Goal: Task Accomplishment & Management: Use online tool/utility

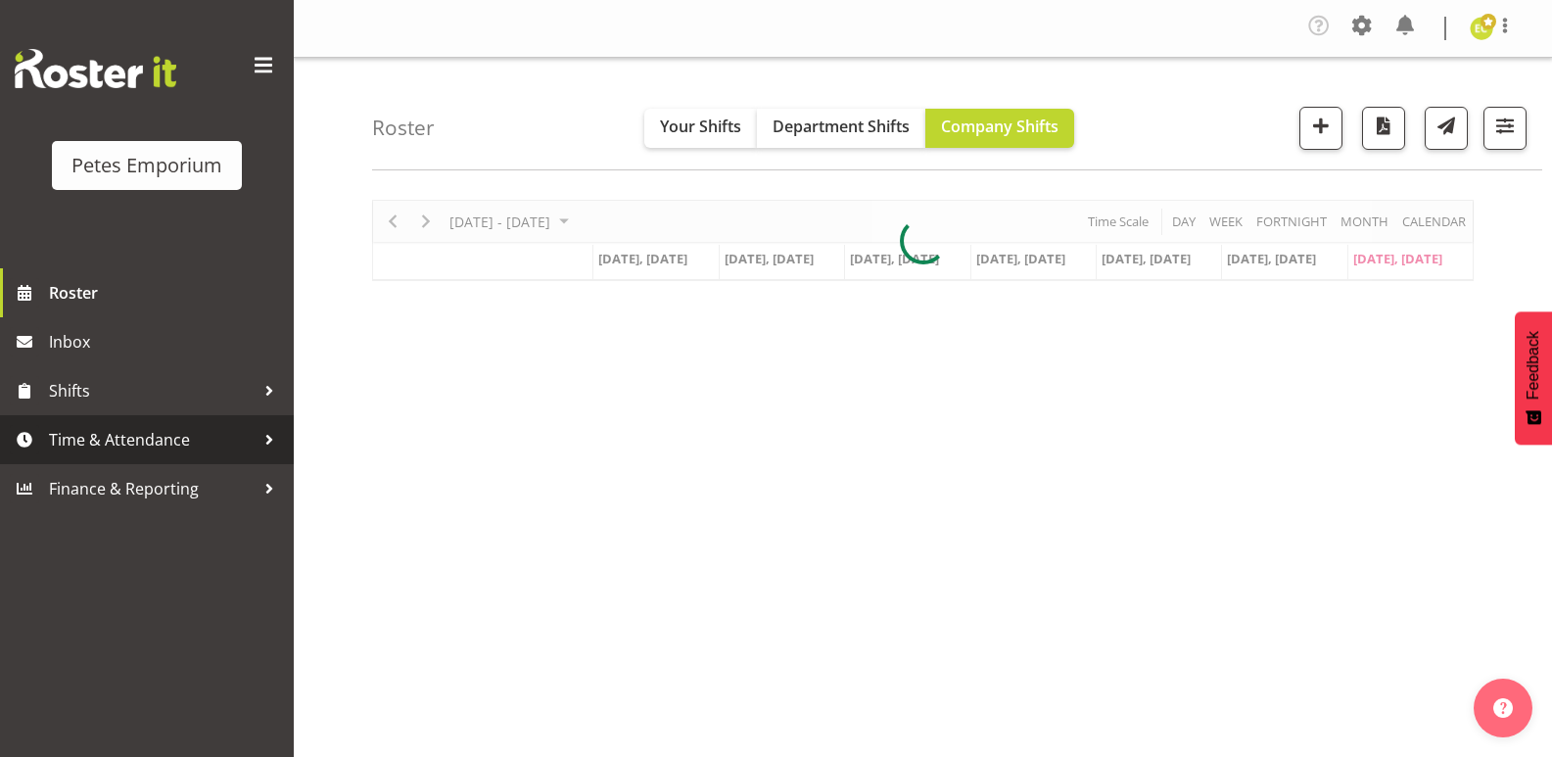
click at [173, 439] on span "Time & Attendance" at bounding box center [152, 439] width 206 height 29
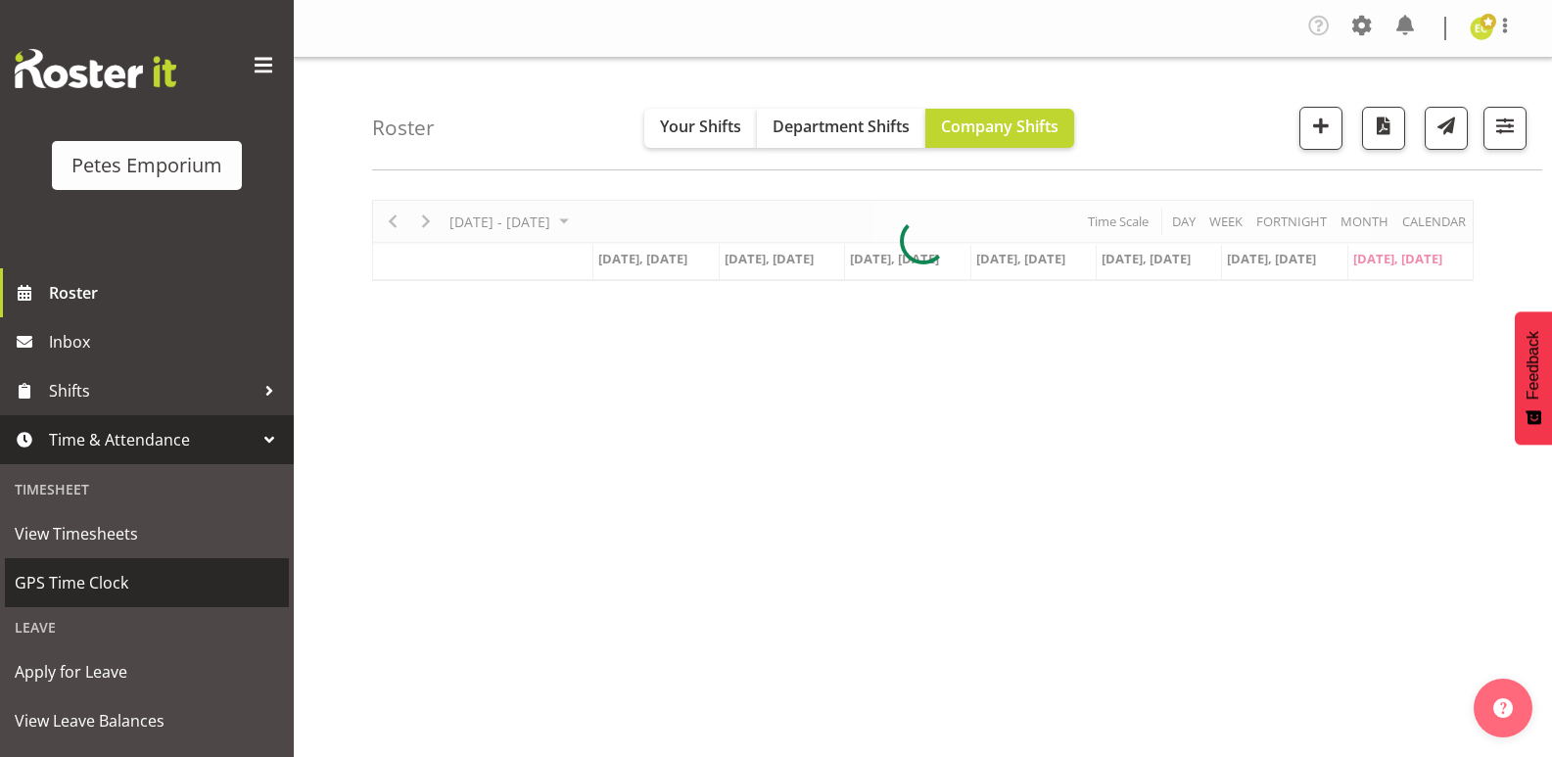
click at [134, 588] on span "GPS Time Clock" at bounding box center [147, 582] width 264 height 29
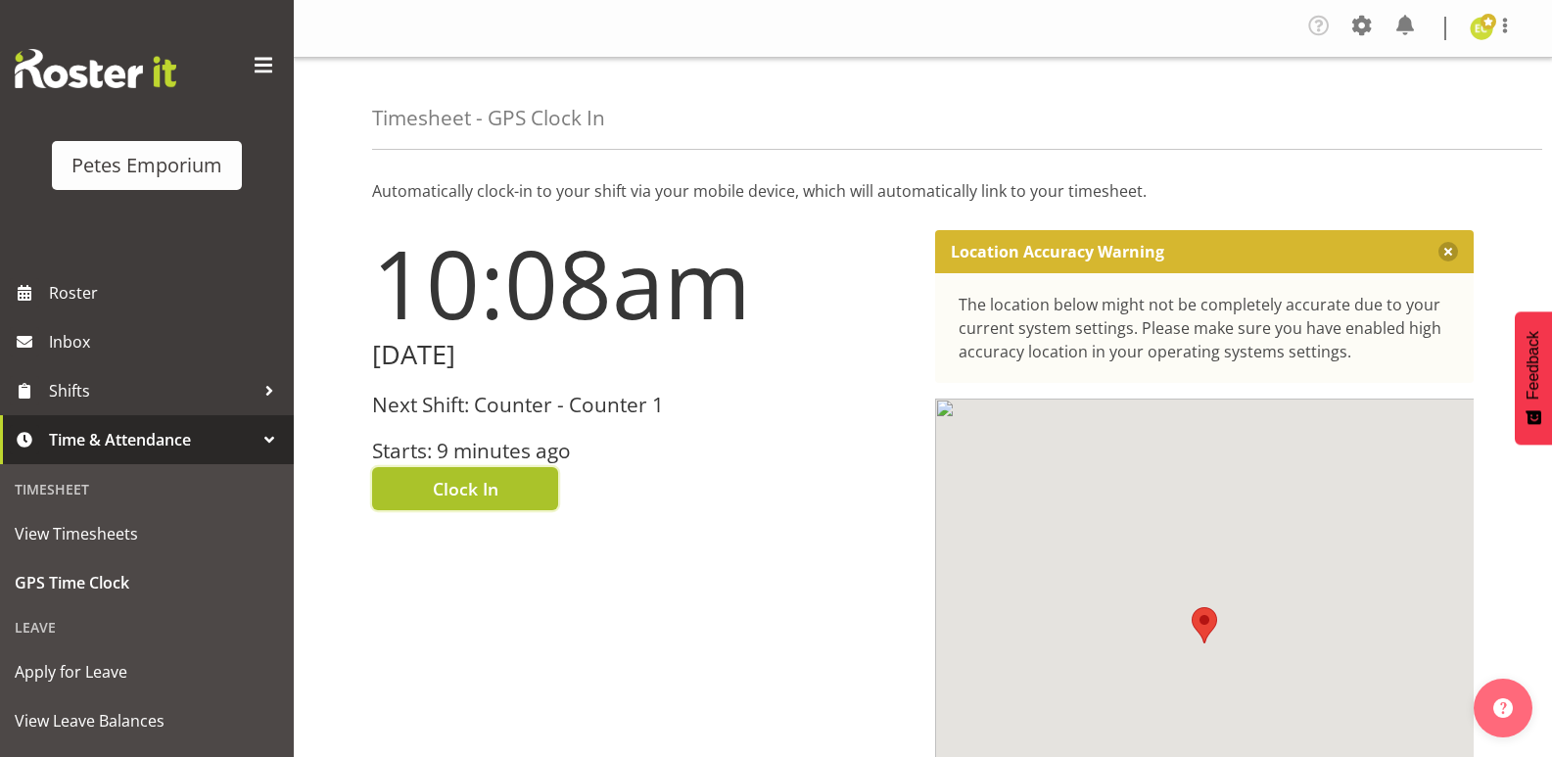
click at [437, 486] on span "Clock In" at bounding box center [466, 488] width 66 height 25
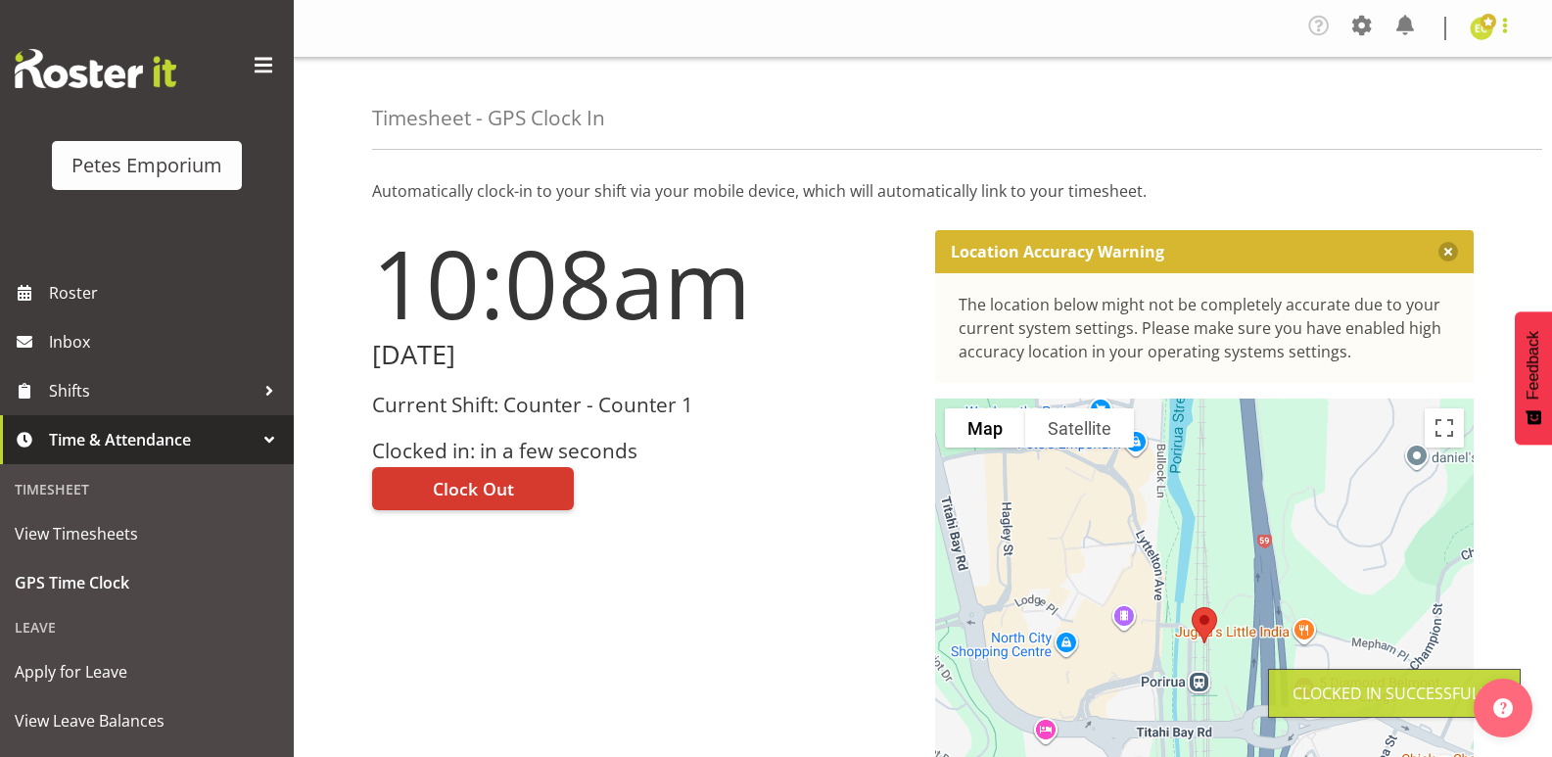
click at [1502, 27] on span at bounding box center [1505, 26] width 24 height 24
click at [1374, 115] on link "Log Out" at bounding box center [1423, 107] width 188 height 35
